Goal: Answer question/provide support

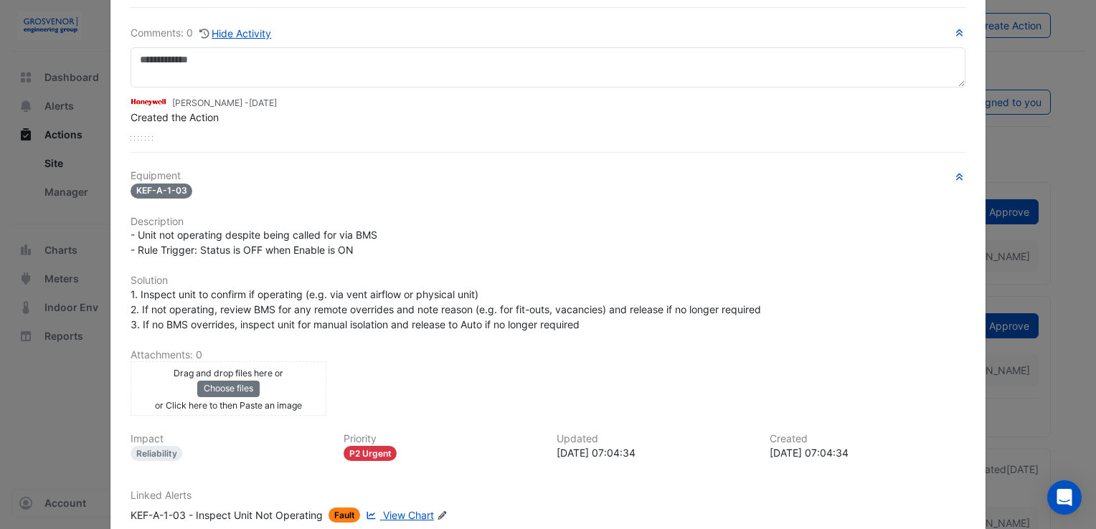
scroll to position [163, 0]
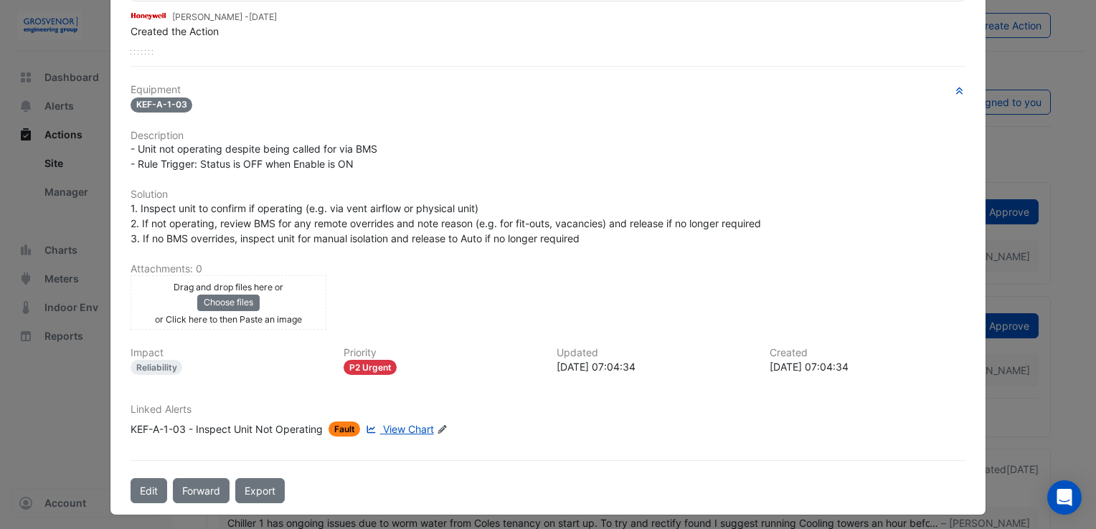
click at [399, 424] on span "View Chart" at bounding box center [408, 429] width 51 height 12
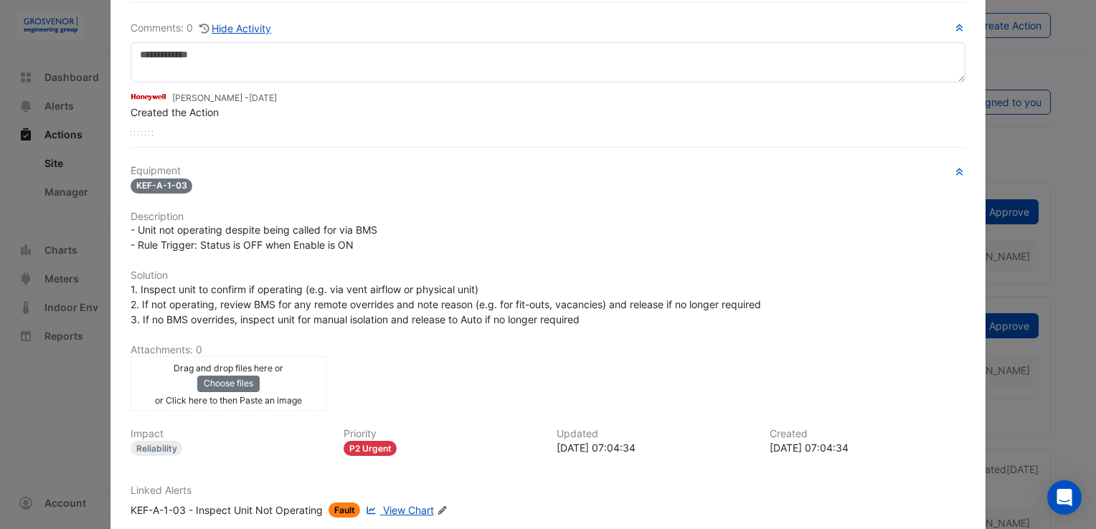
scroll to position [0, 0]
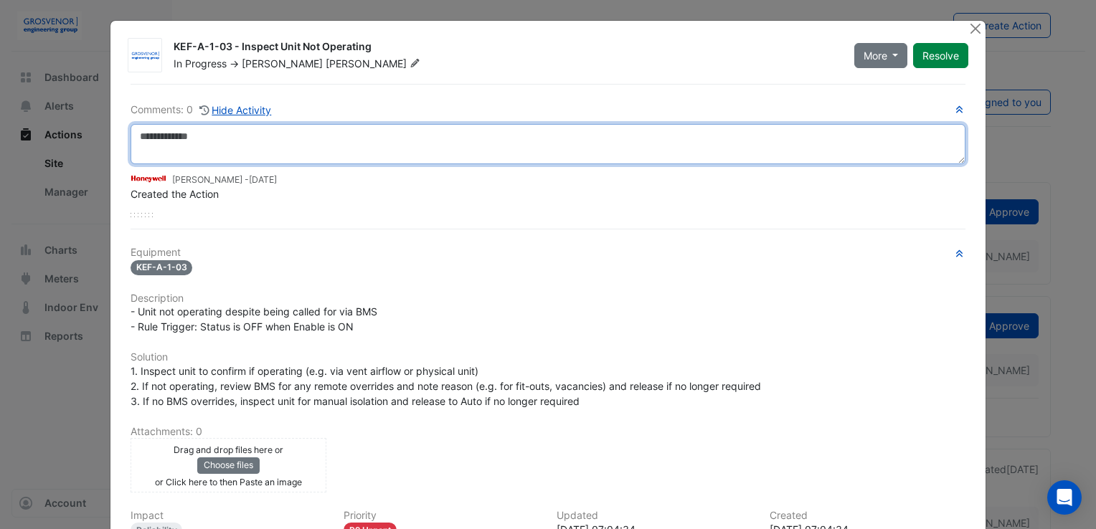
click at [250, 148] on textarea at bounding box center [548, 144] width 835 height 40
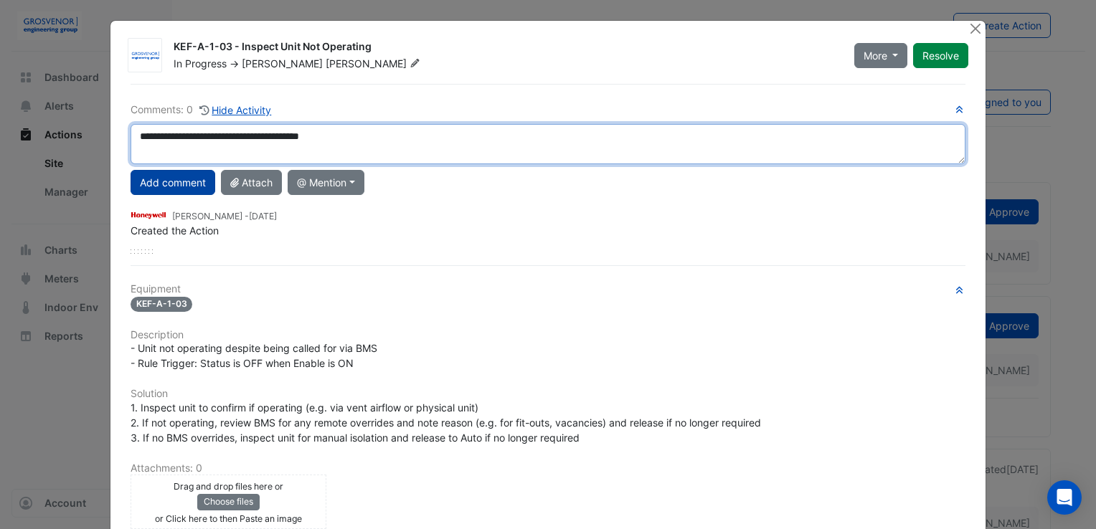
type textarea "**********"
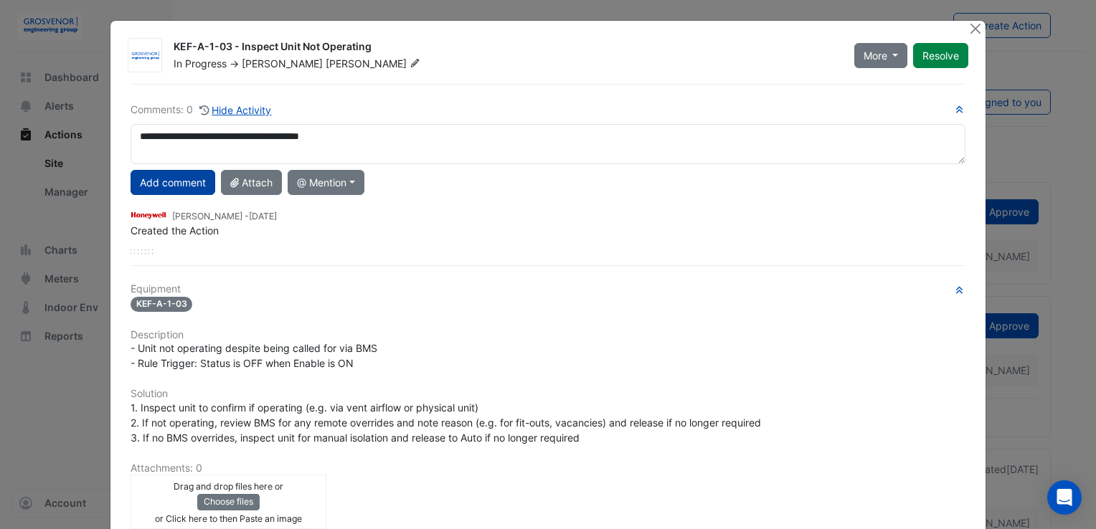
click at [174, 181] on button "Add comment" at bounding box center [173, 182] width 85 height 25
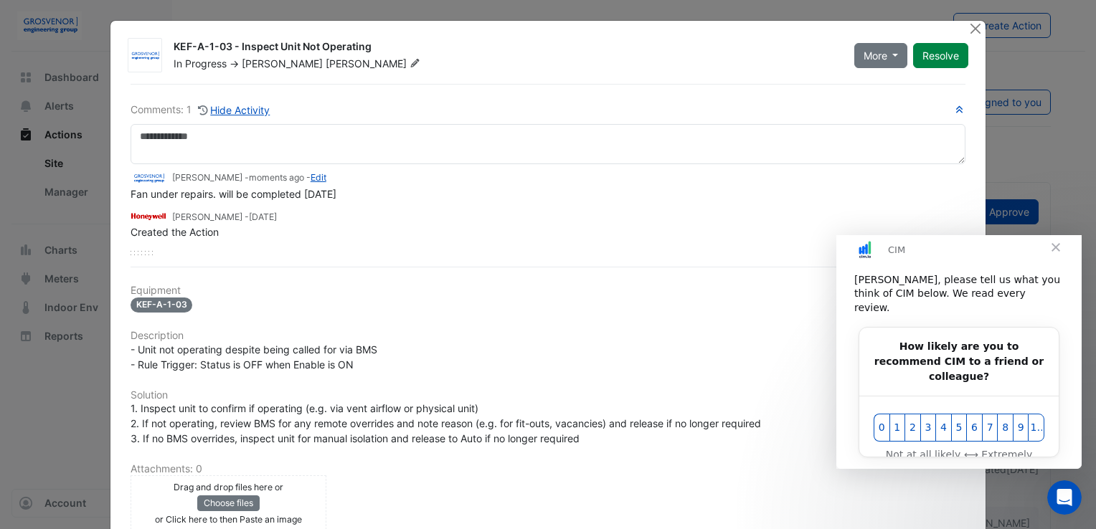
click at [1058, 264] on span "Close" at bounding box center [1056, 248] width 52 height 52
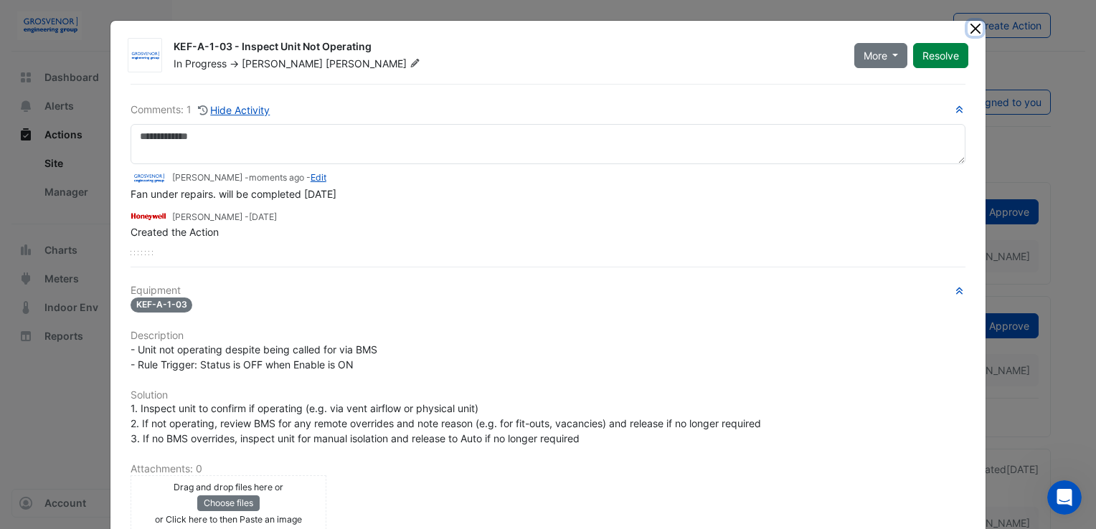
click at [971, 29] on button "Close" at bounding box center [975, 28] width 15 height 15
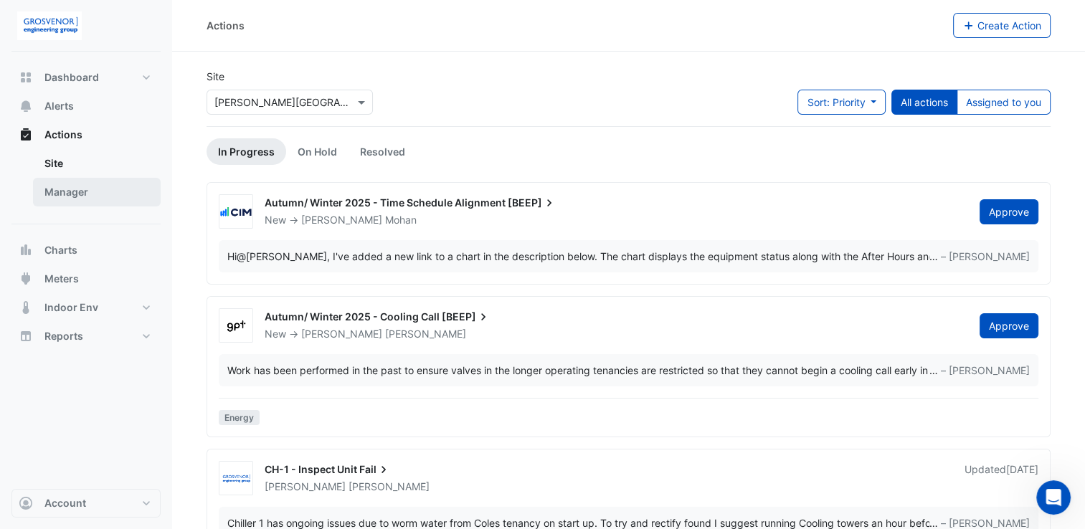
drag, startPoint x: 77, startPoint y: 197, endPoint x: 86, endPoint y: 204, distance: 10.8
click at [77, 197] on link "Manager" at bounding box center [97, 192] width 128 height 29
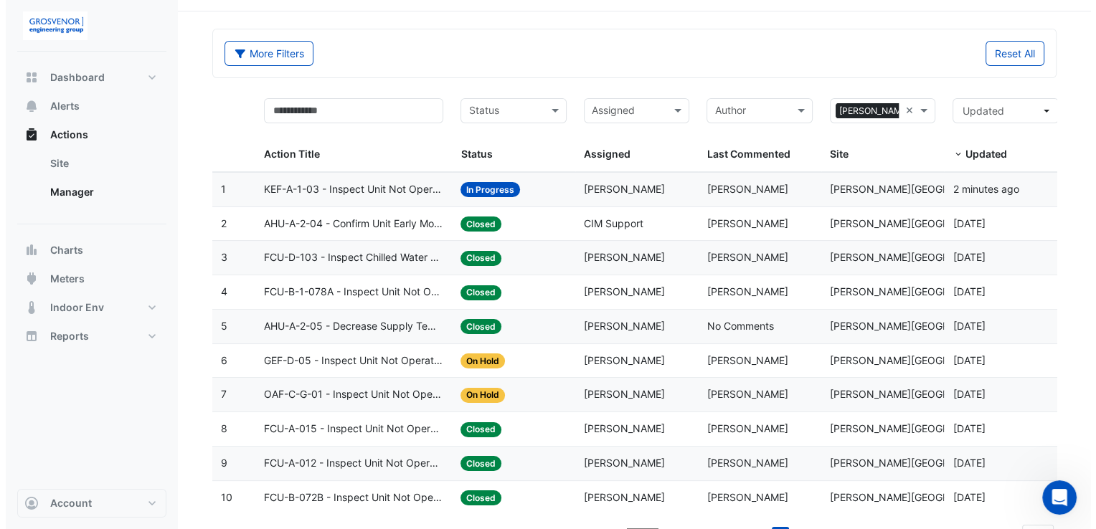
scroll to position [62, 0]
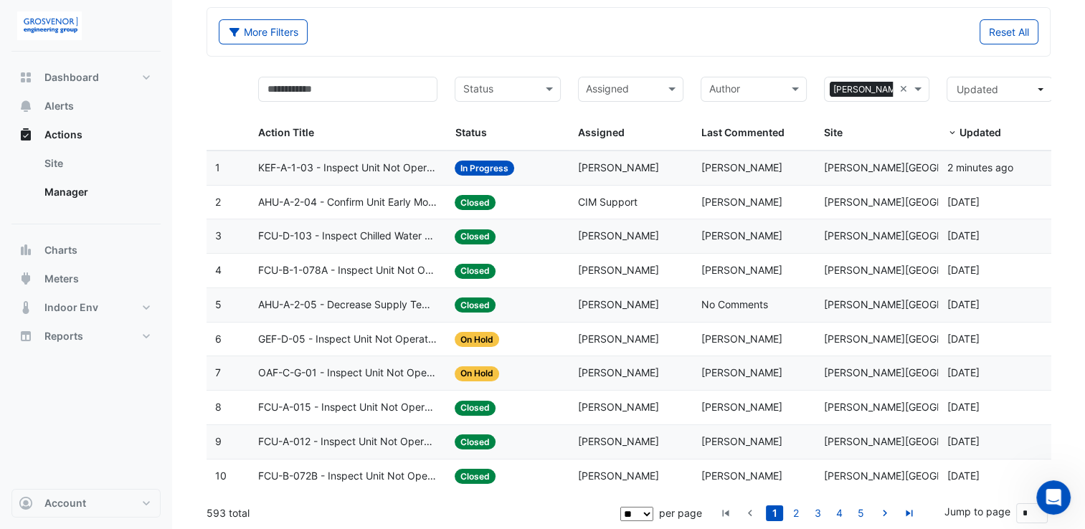
click at [298, 343] on span "GEF-D-05 - Inspect Unit Not Operating" at bounding box center [347, 339] width 179 height 16
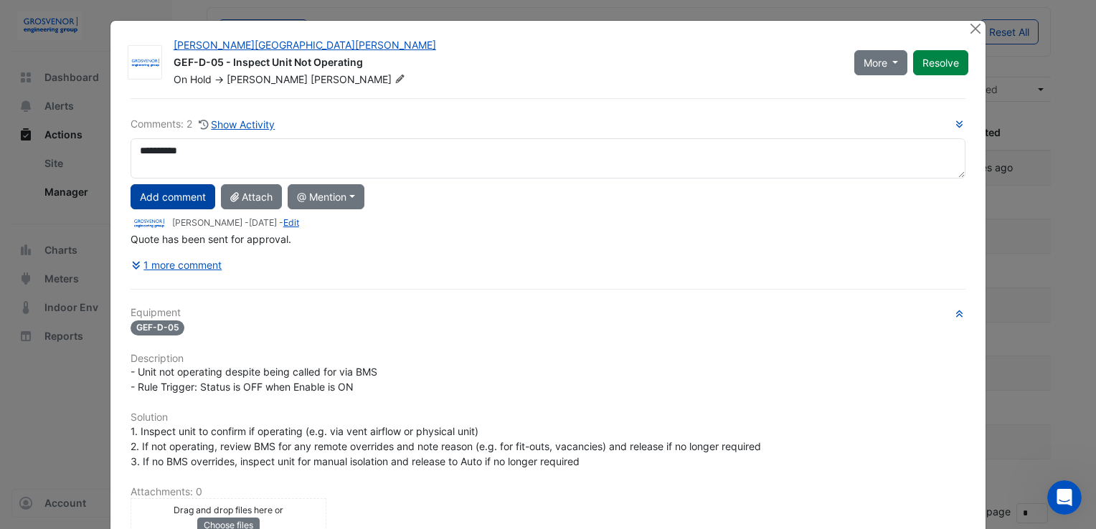
type textarea "**********"
click at [160, 196] on button "Add comment" at bounding box center [173, 196] width 85 height 25
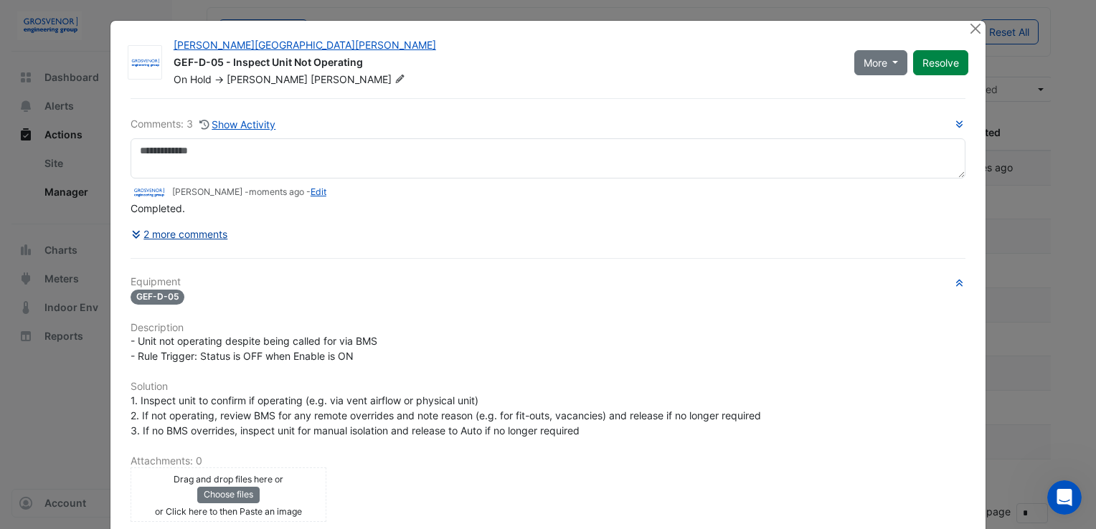
click at [195, 230] on button "2 more comments" at bounding box center [180, 234] width 98 height 25
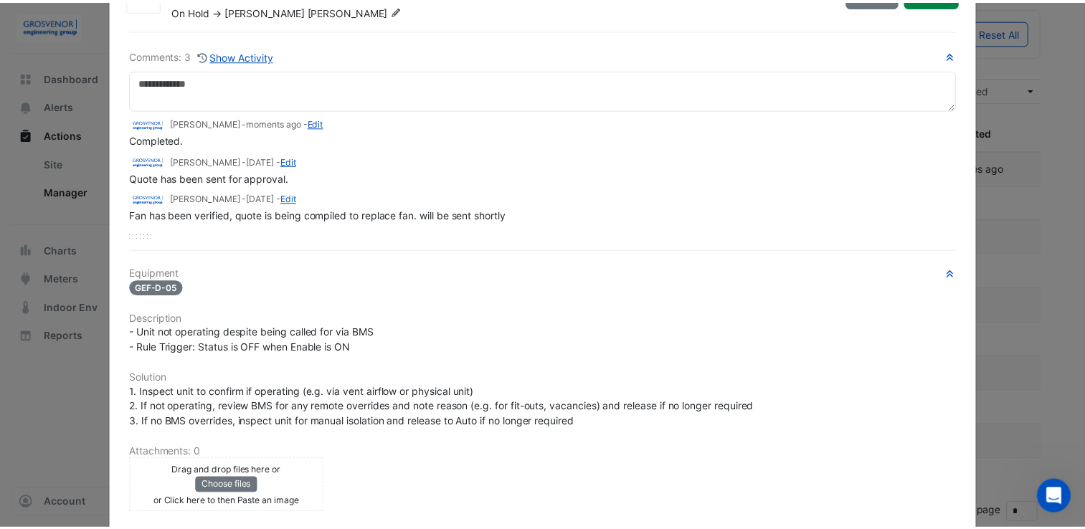
scroll to position [0, 0]
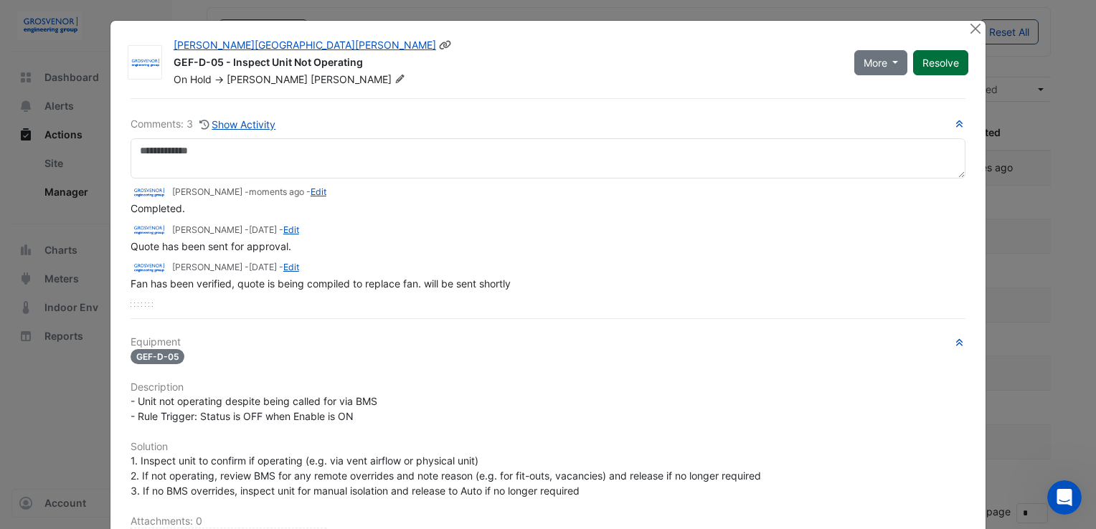
click at [946, 62] on button "Resolve" at bounding box center [940, 62] width 55 height 25
click at [968, 29] on button "Close" at bounding box center [975, 28] width 15 height 15
